Goal: Find specific page/section: Find specific page/section

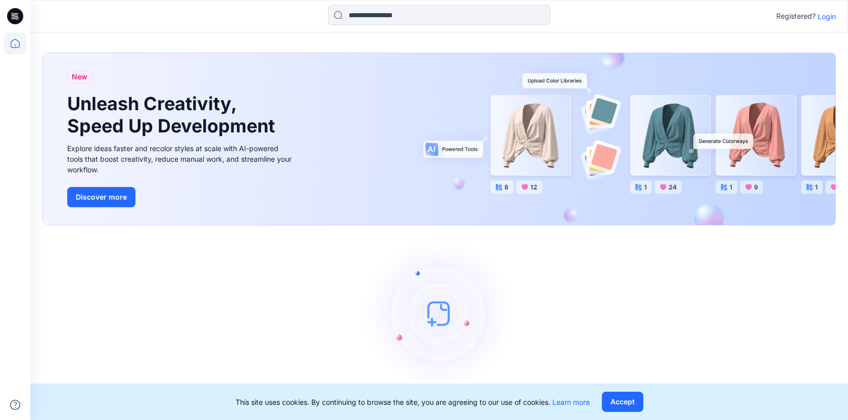
click at [832, 18] on p "Login" at bounding box center [826, 16] width 18 height 11
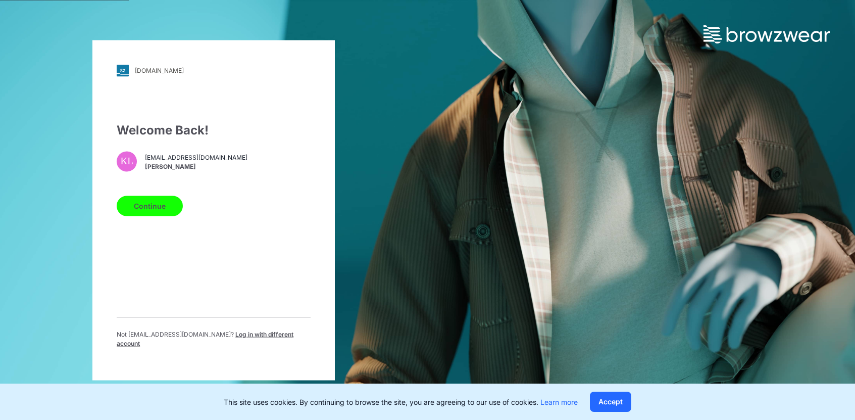
click at [147, 209] on button "Continue" at bounding box center [150, 206] width 66 height 20
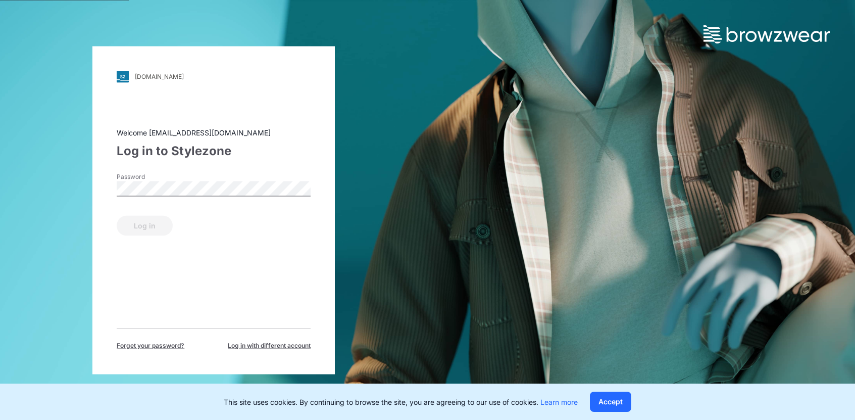
click at [189, 179] on div "Password" at bounding box center [214, 187] width 194 height 30
click at [153, 227] on button "Log in" at bounding box center [145, 225] width 56 height 20
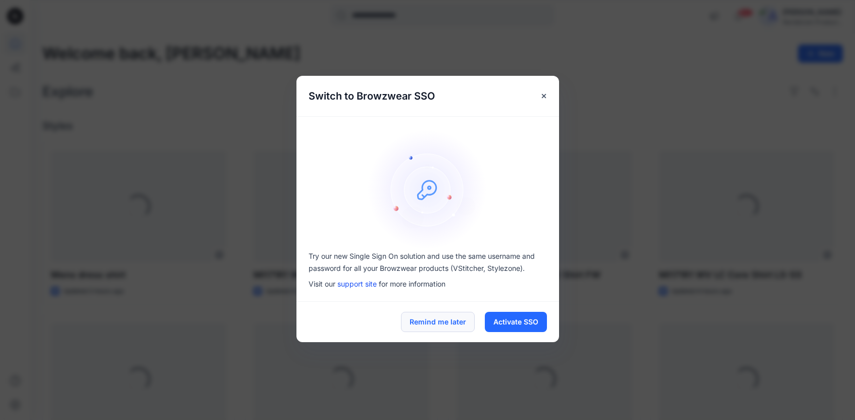
click at [435, 320] on button "Remind me later" at bounding box center [438, 322] width 74 height 20
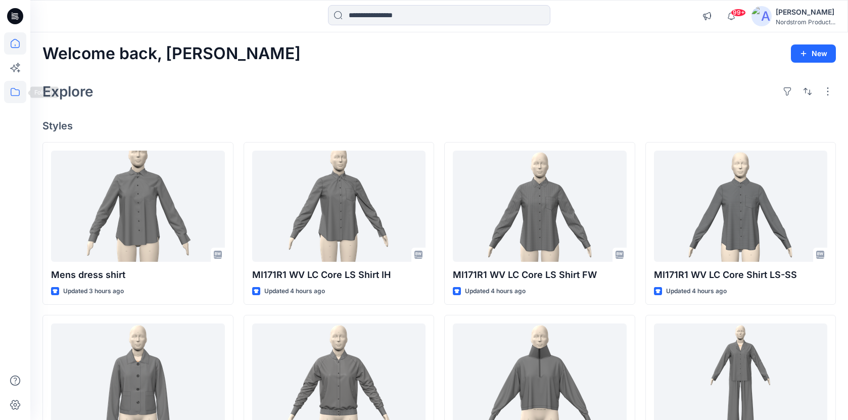
click at [14, 91] on icon at bounding box center [15, 92] width 22 height 22
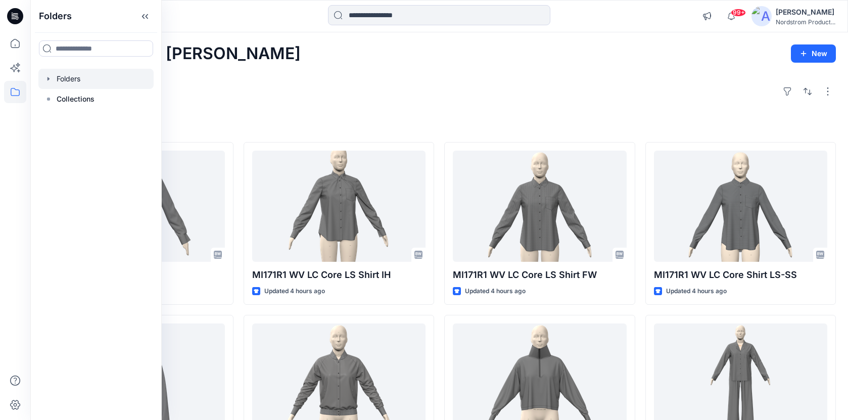
click at [50, 79] on icon "button" at bounding box center [48, 79] width 8 height 8
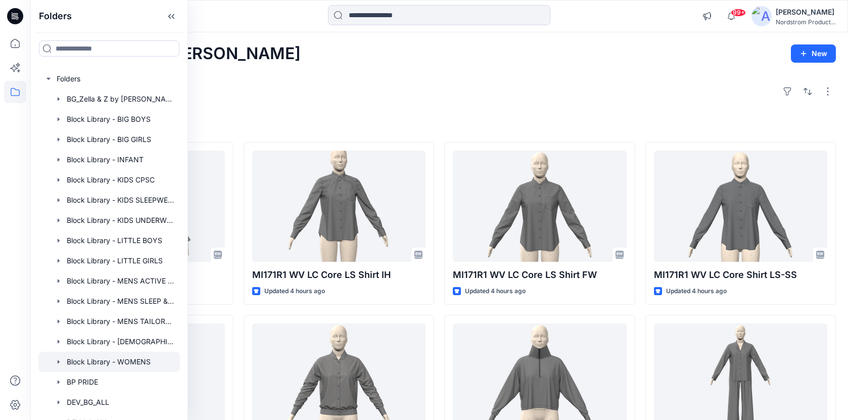
click at [108, 365] on div at bounding box center [108, 362] width 141 height 20
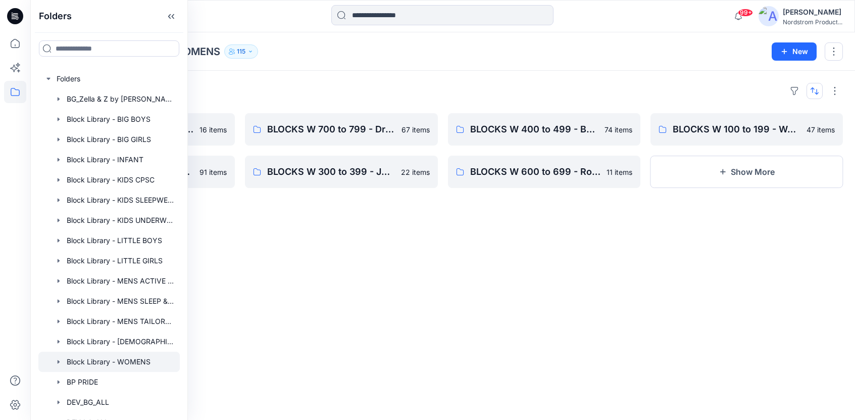
click at [814, 93] on button "button" at bounding box center [815, 91] width 16 height 16
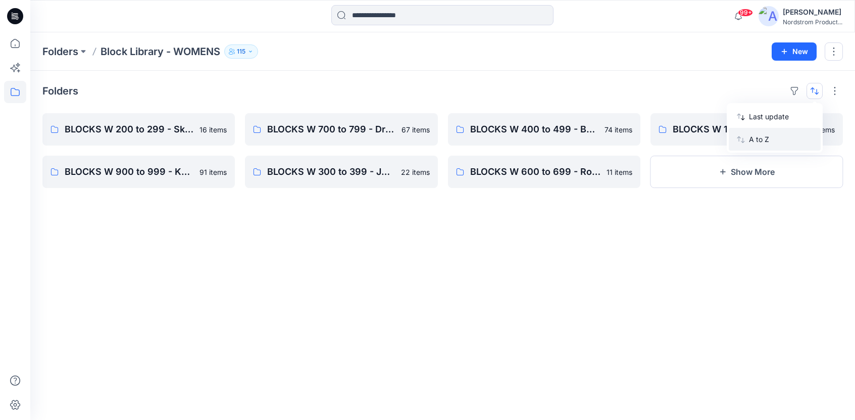
click at [746, 138] on button "A to Z" at bounding box center [775, 139] width 92 height 23
click at [696, 122] on p "BLOCKS W 400 to 499 - Bottoms, Shorts" at bounding box center [746, 129] width 146 height 14
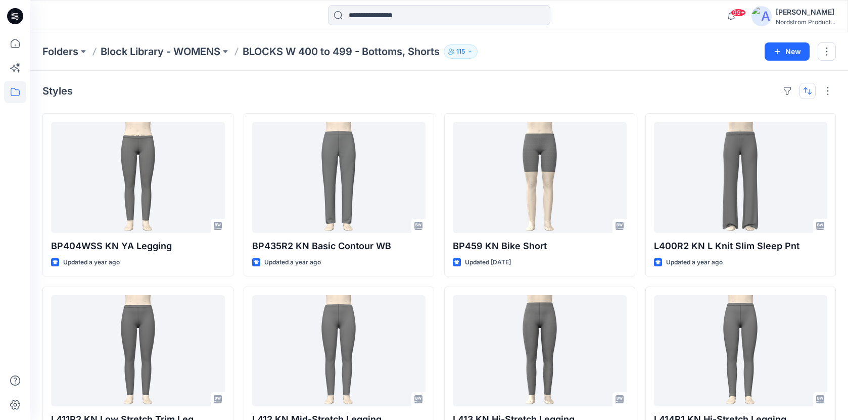
click at [807, 92] on button "button" at bounding box center [807, 91] width 16 height 16
click at [711, 89] on div "Styles Last update A to Z" at bounding box center [438, 91] width 793 height 16
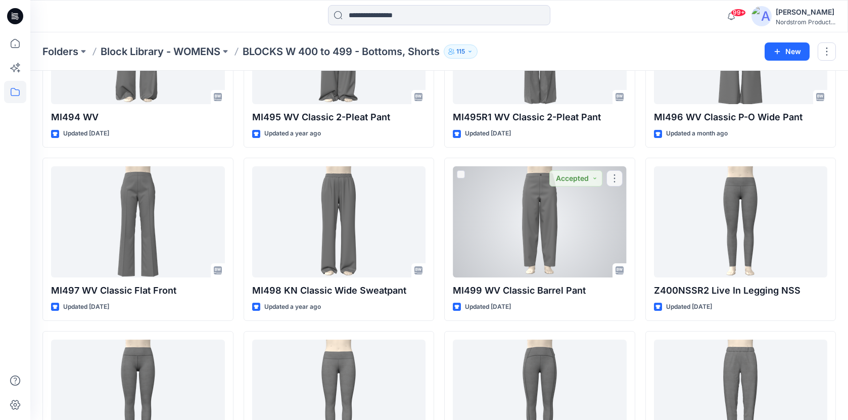
scroll to position [1812, 0]
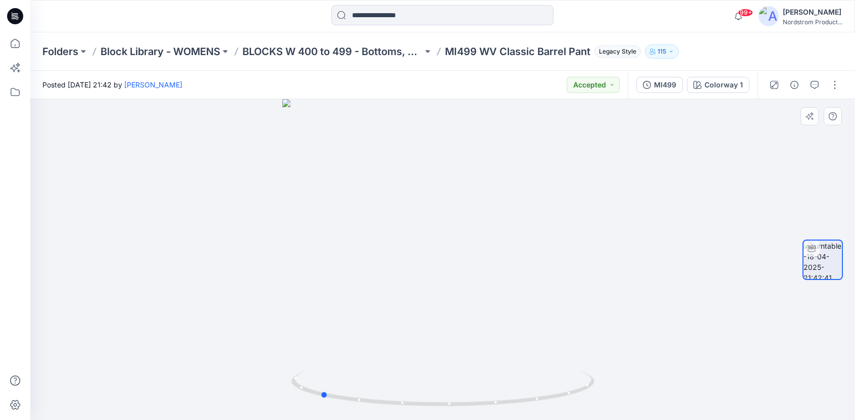
drag, startPoint x: 547, startPoint y: 381, endPoint x: 424, endPoint y: 364, distance: 123.9
click at [424, 364] on div at bounding box center [442, 259] width 825 height 321
drag, startPoint x: 424, startPoint y: 364, endPoint x: 548, endPoint y: 379, distance: 124.2
click at [548, 379] on div at bounding box center [442, 259] width 825 height 321
